Goal: Task Accomplishment & Management: Manage account settings

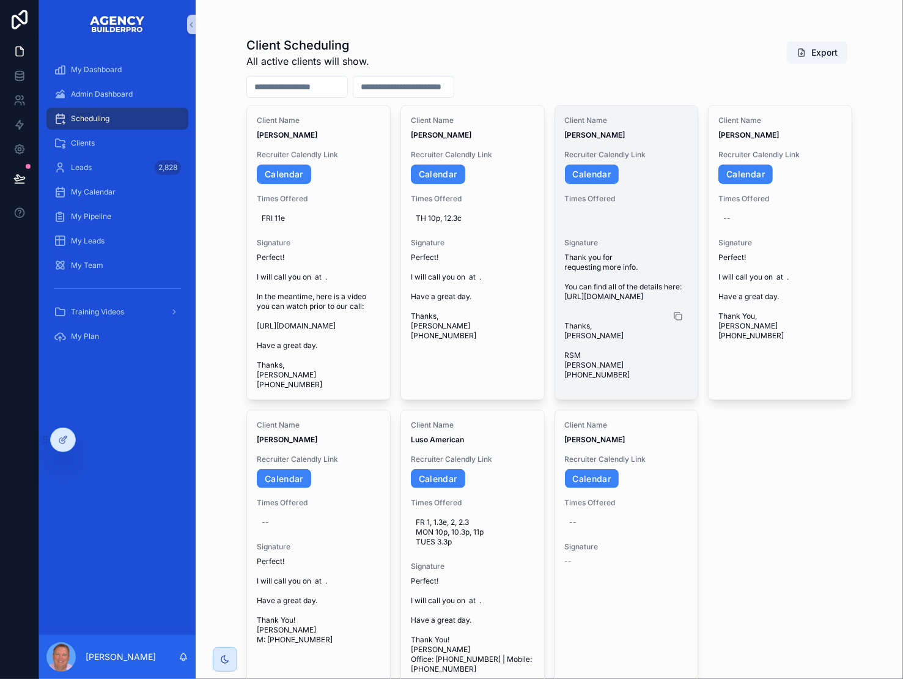
click at [681, 321] on icon "scrollable content" at bounding box center [678, 316] width 10 height 10
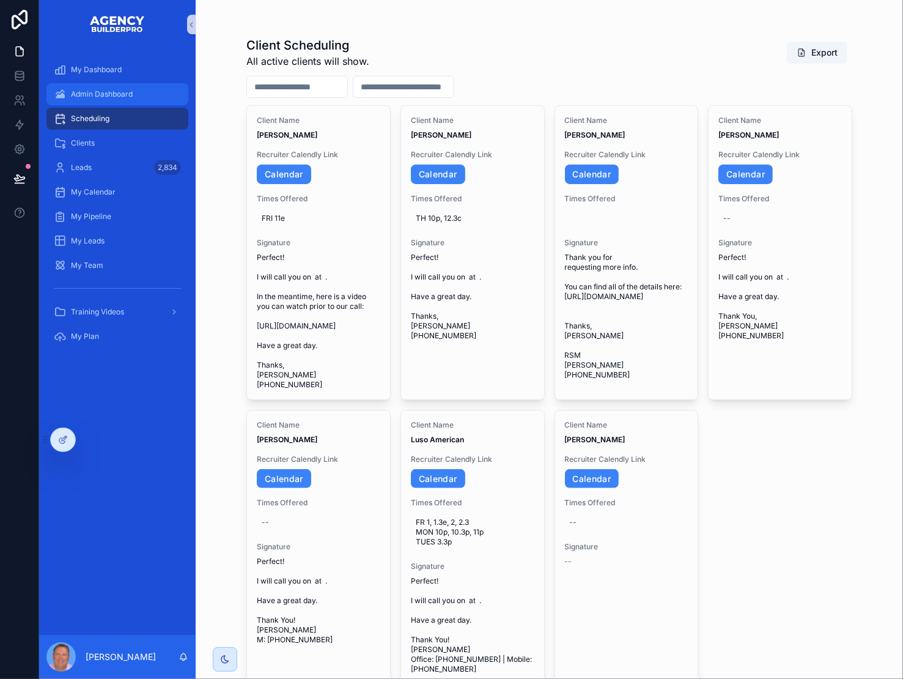
click at [128, 99] on span "Admin Dashboard" at bounding box center [102, 94] width 62 height 10
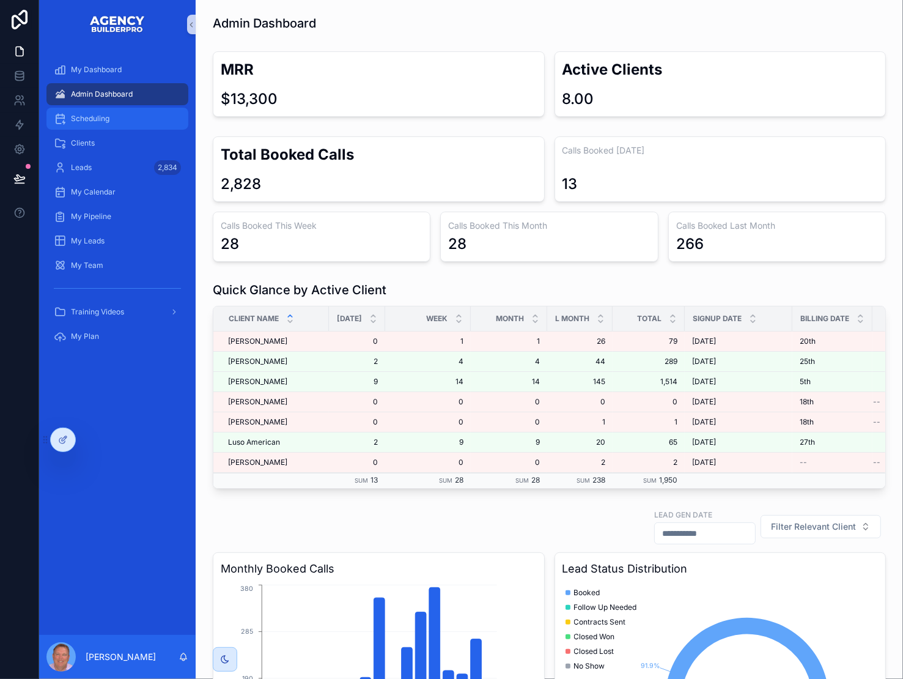
click at [137, 128] on div "Scheduling" at bounding box center [117, 119] width 127 height 20
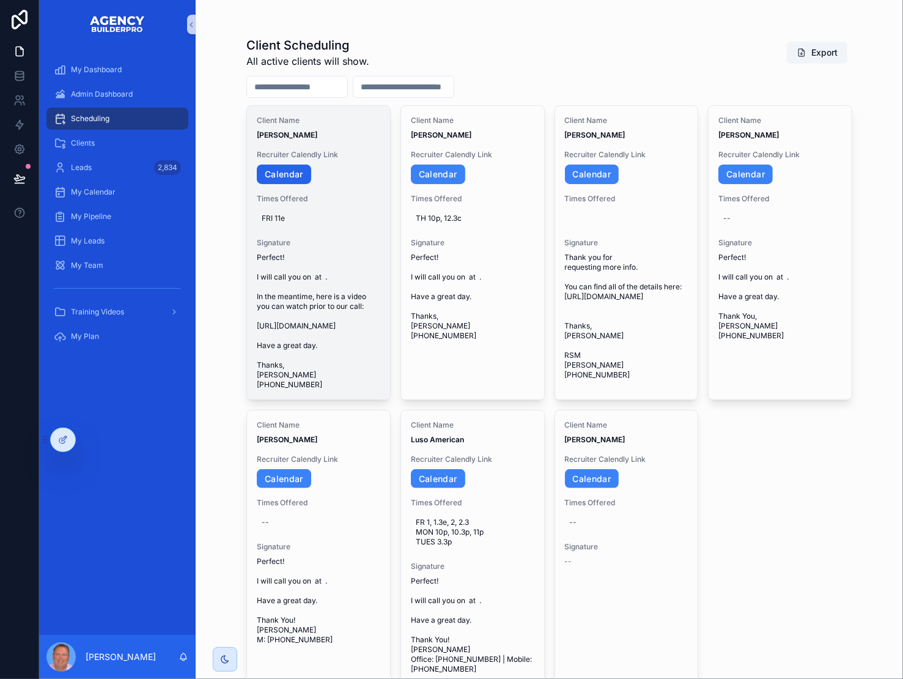
click at [295, 184] on link "Calendar" at bounding box center [284, 175] width 54 height 20
click at [313, 223] on span "FRI 11e" at bounding box center [319, 218] width 114 height 10
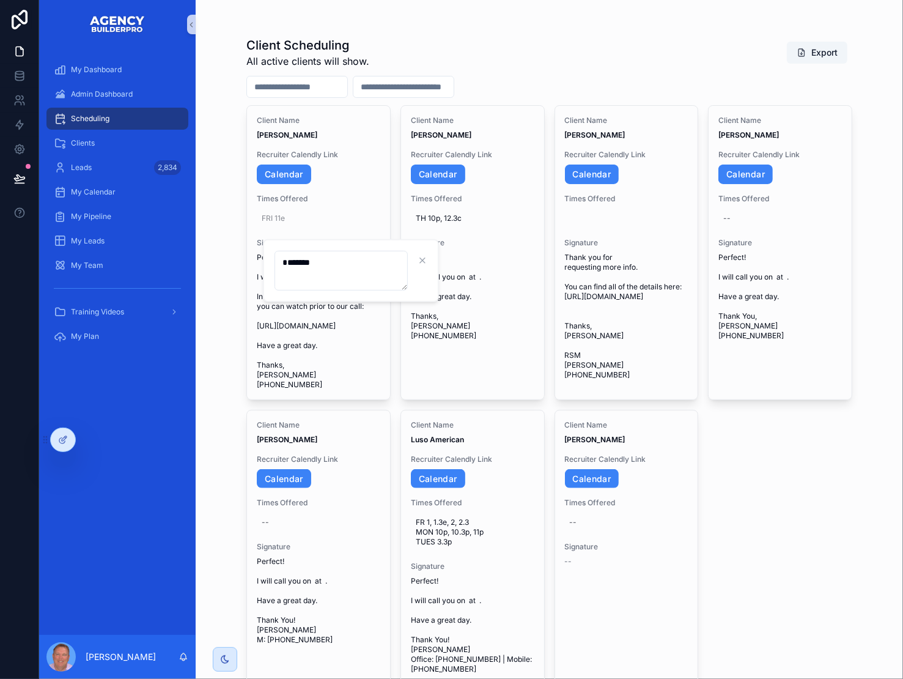
click at [322, 280] on textarea "*******" at bounding box center [341, 271] width 133 height 40
type textarea "**********"
click at [438, 261] on icon "scrollable content" at bounding box center [440, 261] width 10 height 10
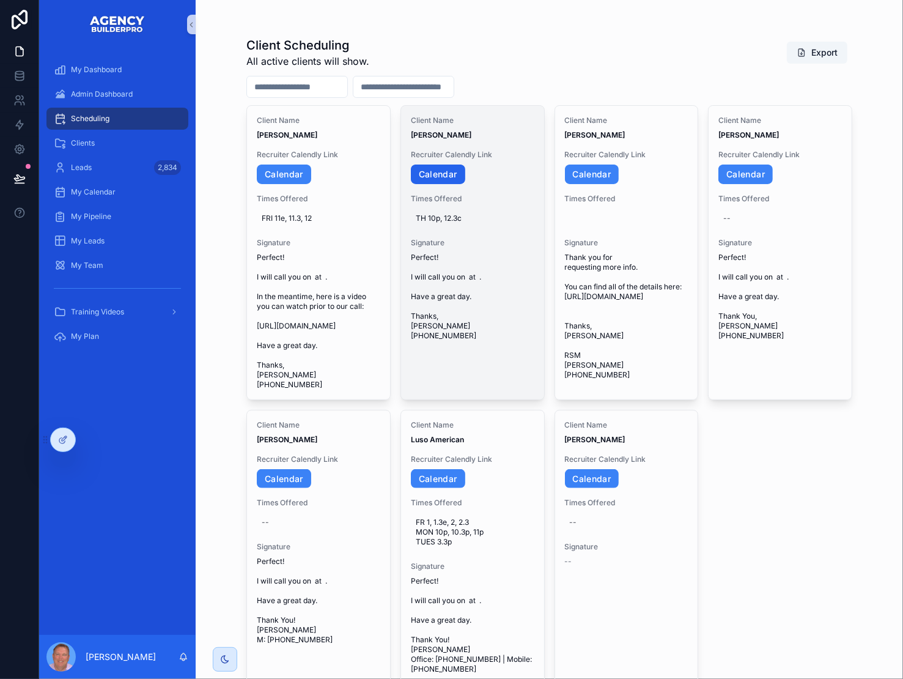
click at [456, 184] on link "Calendar" at bounding box center [438, 175] width 54 height 20
click at [496, 223] on span "TH 10p, 12.3c" at bounding box center [473, 218] width 114 height 10
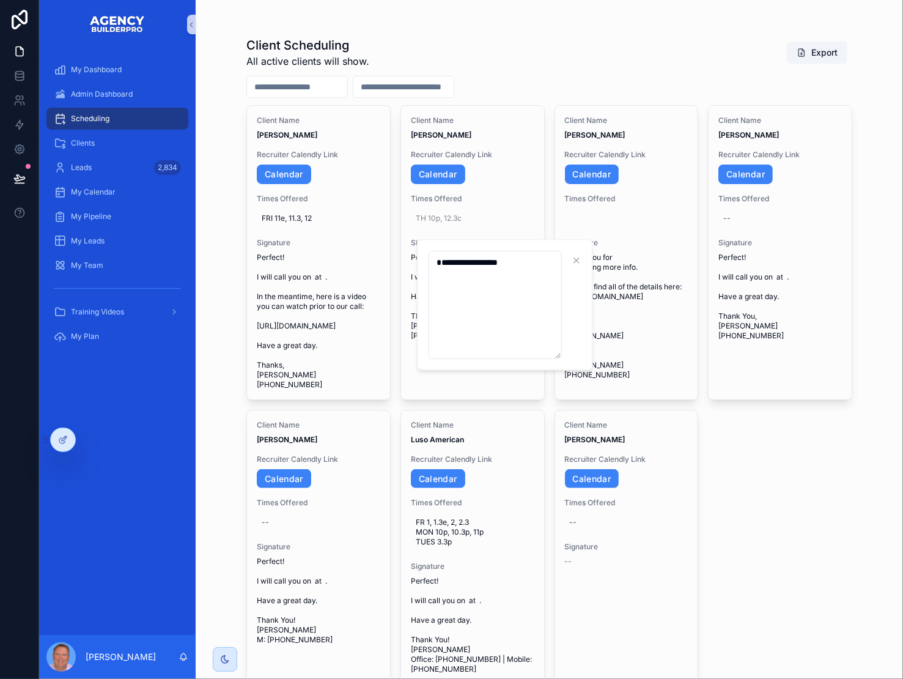
click at [503, 275] on textarea "**********" at bounding box center [495, 305] width 133 height 108
type textarea "**********"
click at [598, 261] on icon "scrollable content" at bounding box center [594, 261] width 10 height 10
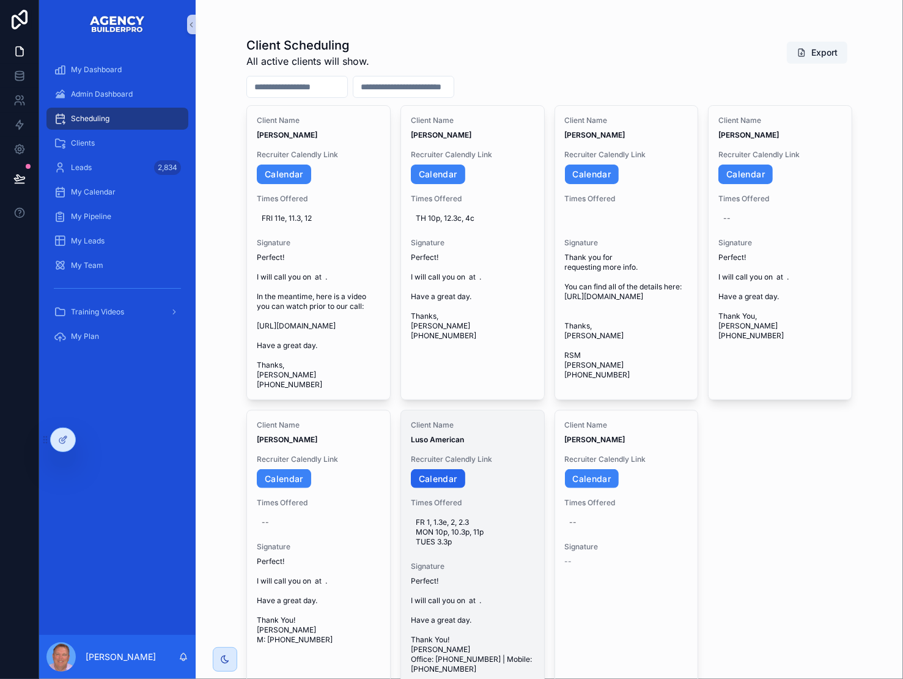
click at [465, 489] on link "Calendar" at bounding box center [438, 479] width 54 height 20
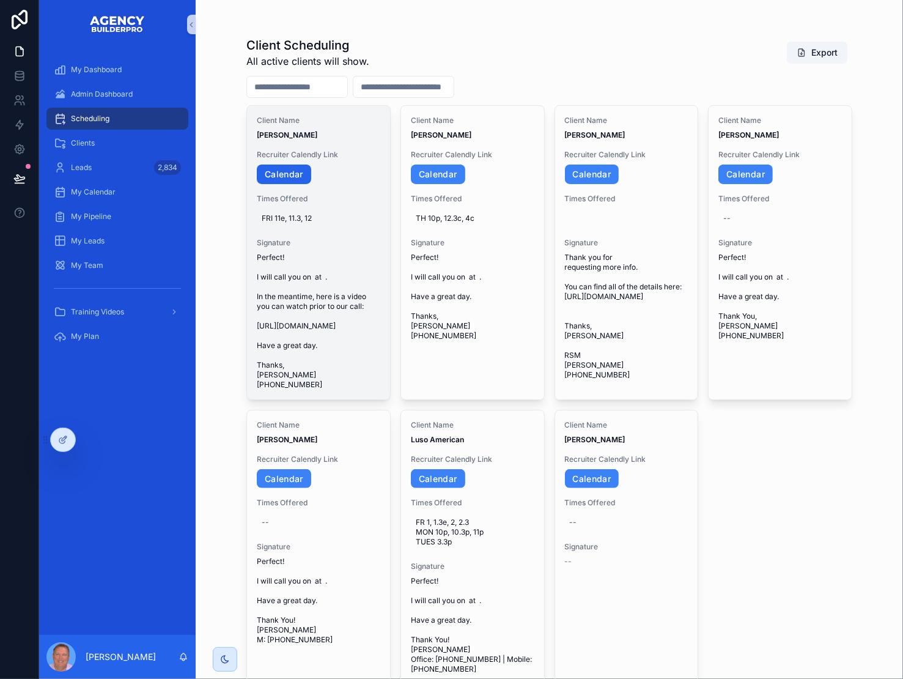
click at [297, 184] on link "Calendar" at bounding box center [284, 175] width 54 height 20
click at [376, 326] on icon "scrollable content" at bounding box center [371, 321] width 10 height 10
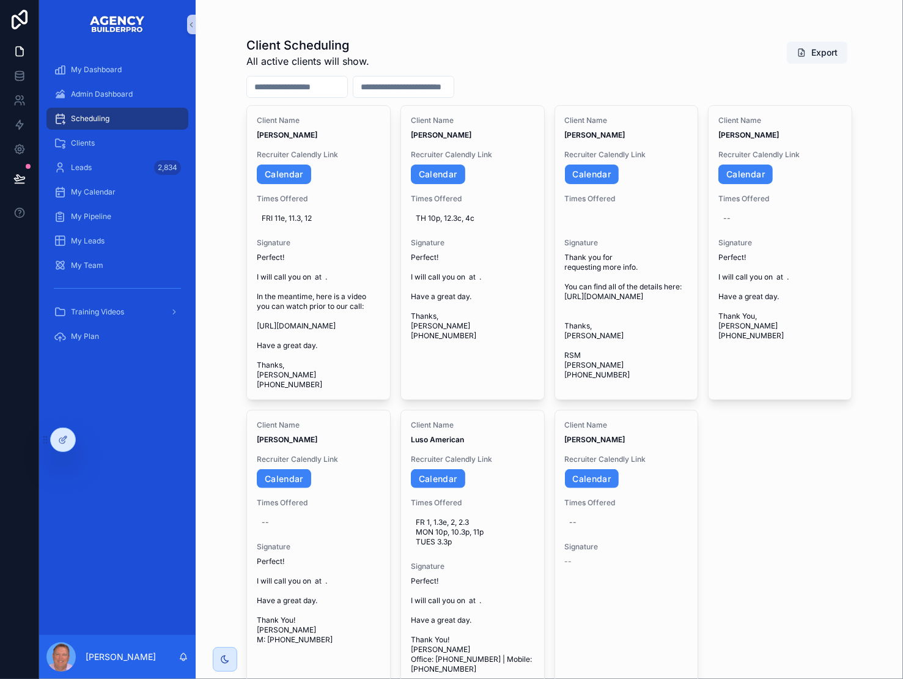
scroll to position [10, 0]
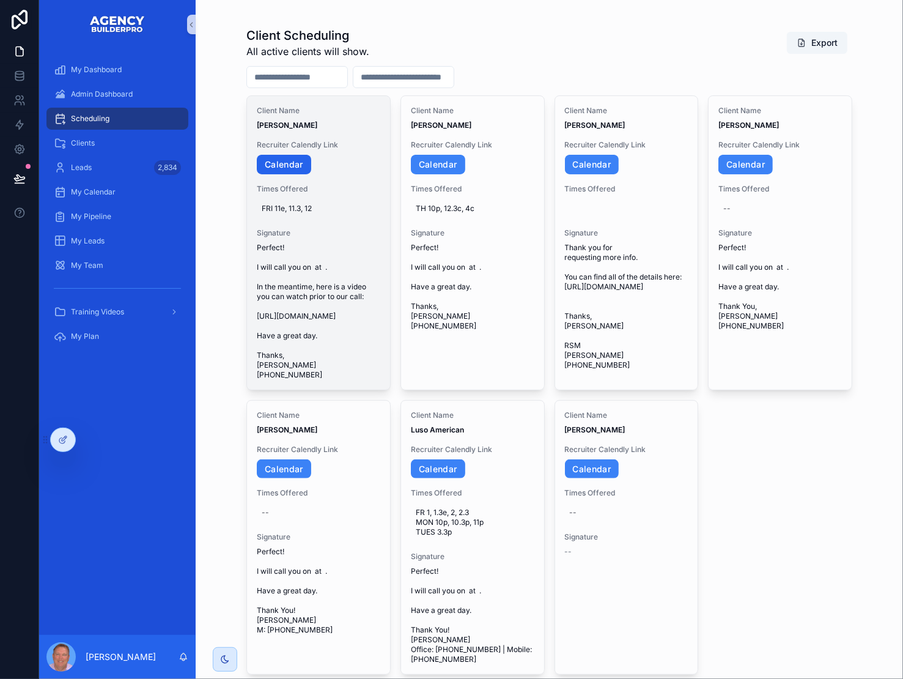
click at [287, 174] on link "Calendar" at bounding box center [284, 165] width 54 height 20
click at [372, 313] on icon "scrollable content" at bounding box center [370, 311] width 6 height 6
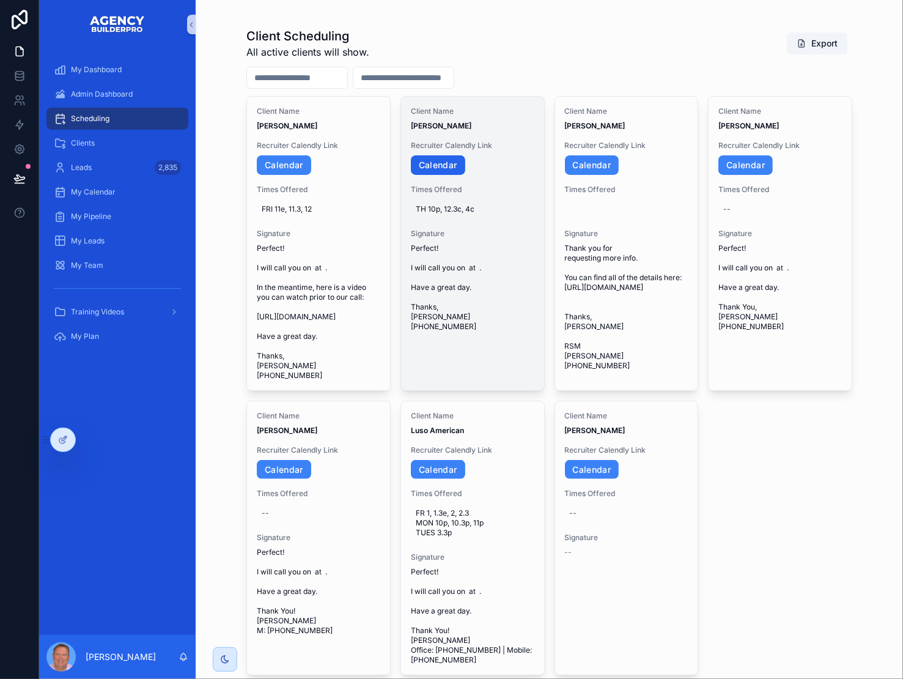
click at [461, 175] on link "Calendar" at bounding box center [438, 165] width 54 height 20
click at [525, 292] on icon "scrollable content" at bounding box center [525, 288] width 10 height 10
